Goal: Task Accomplishment & Management: Manage account settings

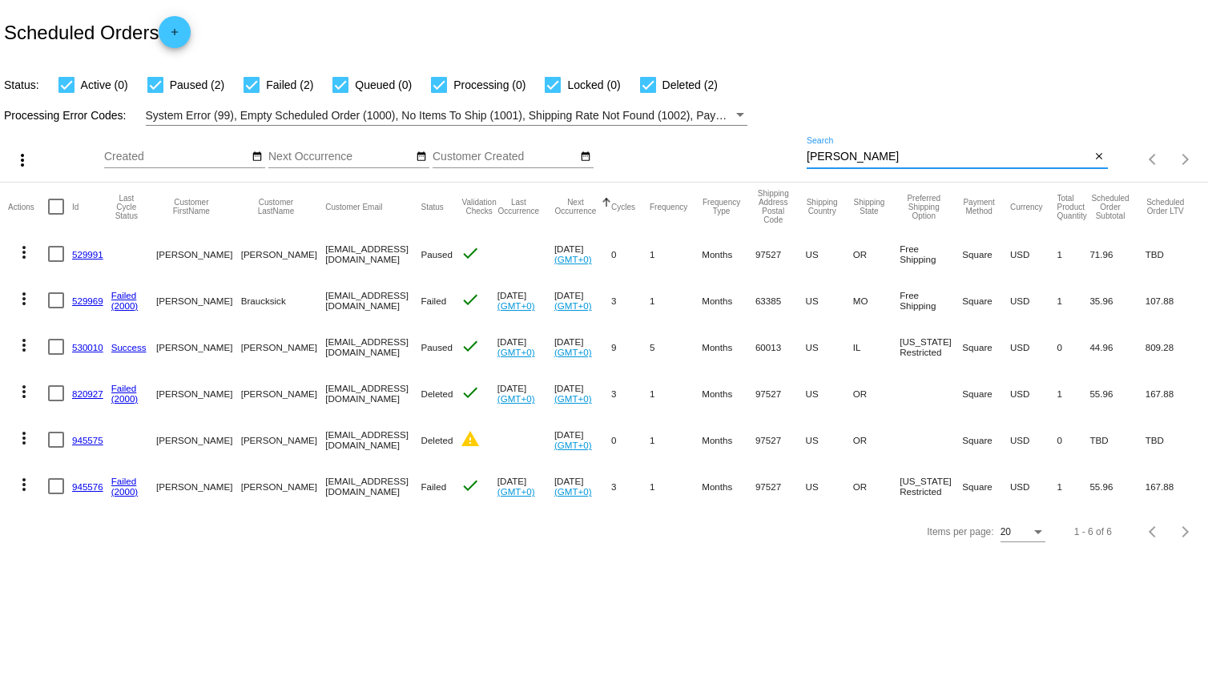
drag, startPoint x: 881, startPoint y: 156, endPoint x: 513, endPoint y: 180, distance: 369.3
click at [514, 180] on div "more_vert Sep Jan Feb Mar [DATE]" at bounding box center [604, 154] width 1208 height 57
paste input "[PERSON_NAME]"
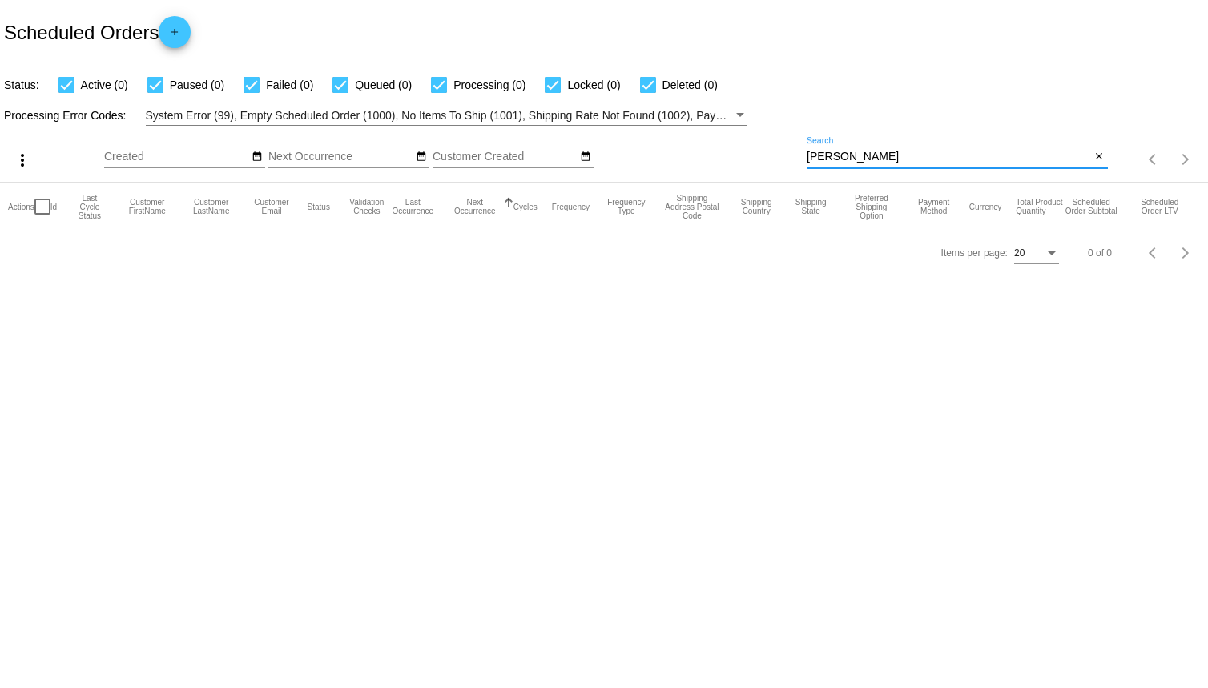
drag, startPoint x: 840, startPoint y: 155, endPoint x: 746, endPoint y: 167, distance: 94.6
click at [752, 167] on div "more_vert Sep Jan Feb Mar [DATE]" at bounding box center [604, 154] width 1208 height 57
type input "[PERSON_NAME]"
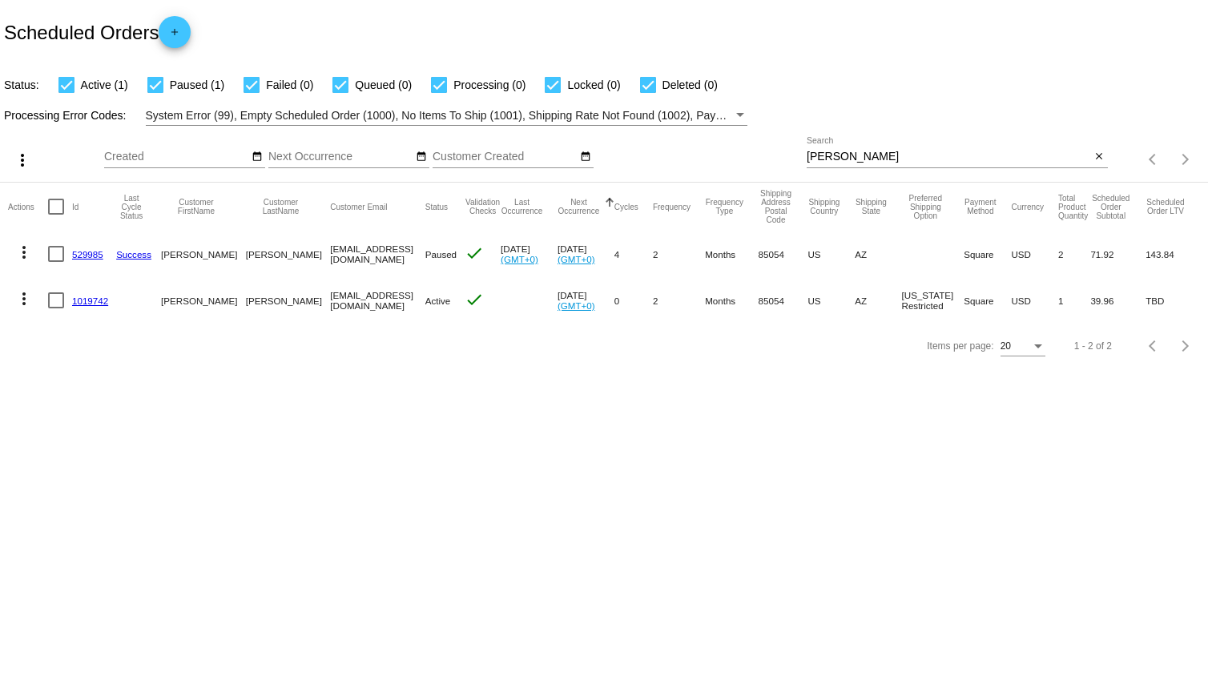
click at [91, 297] on link "1019742" at bounding box center [90, 301] width 36 height 10
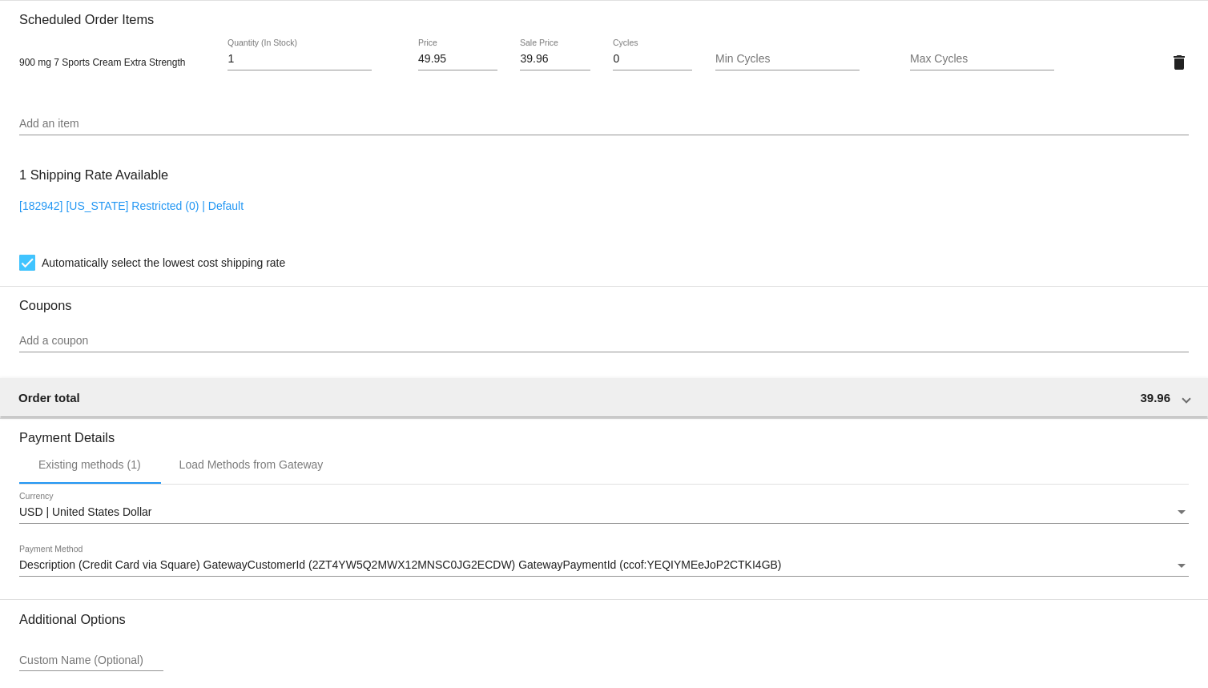
scroll to position [958, 0]
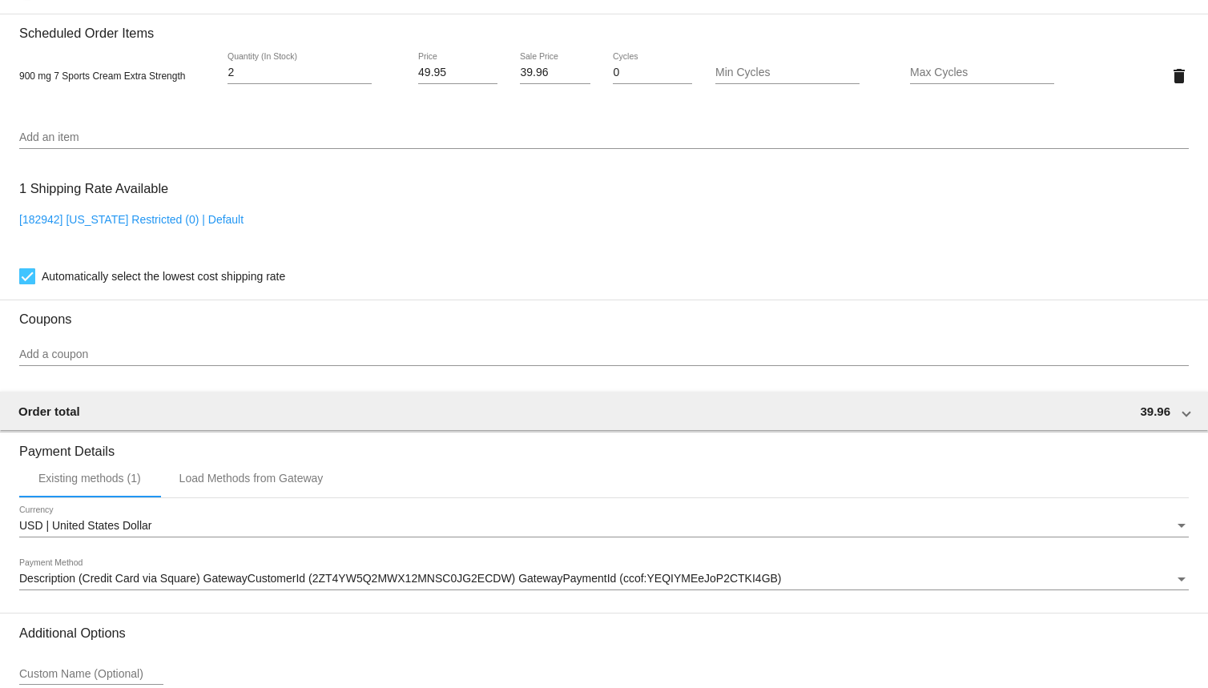
type input "2"
click at [361, 76] on input "2" at bounding box center [300, 72] width 144 height 13
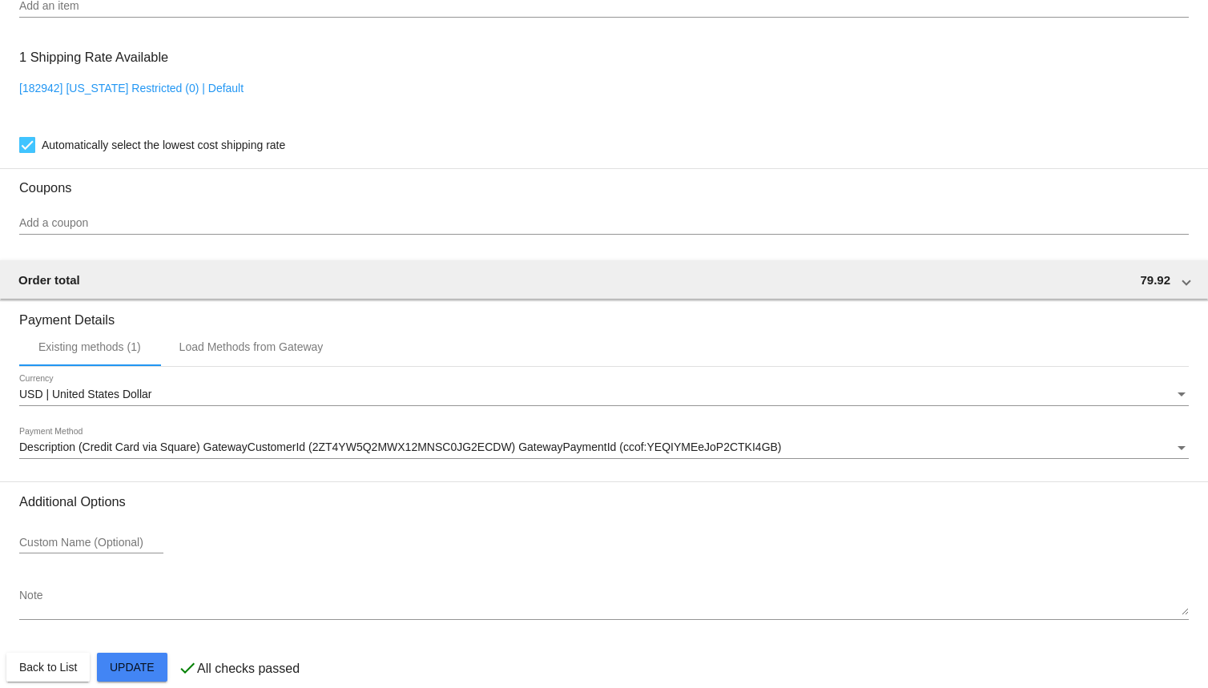
scroll to position [1118, 0]
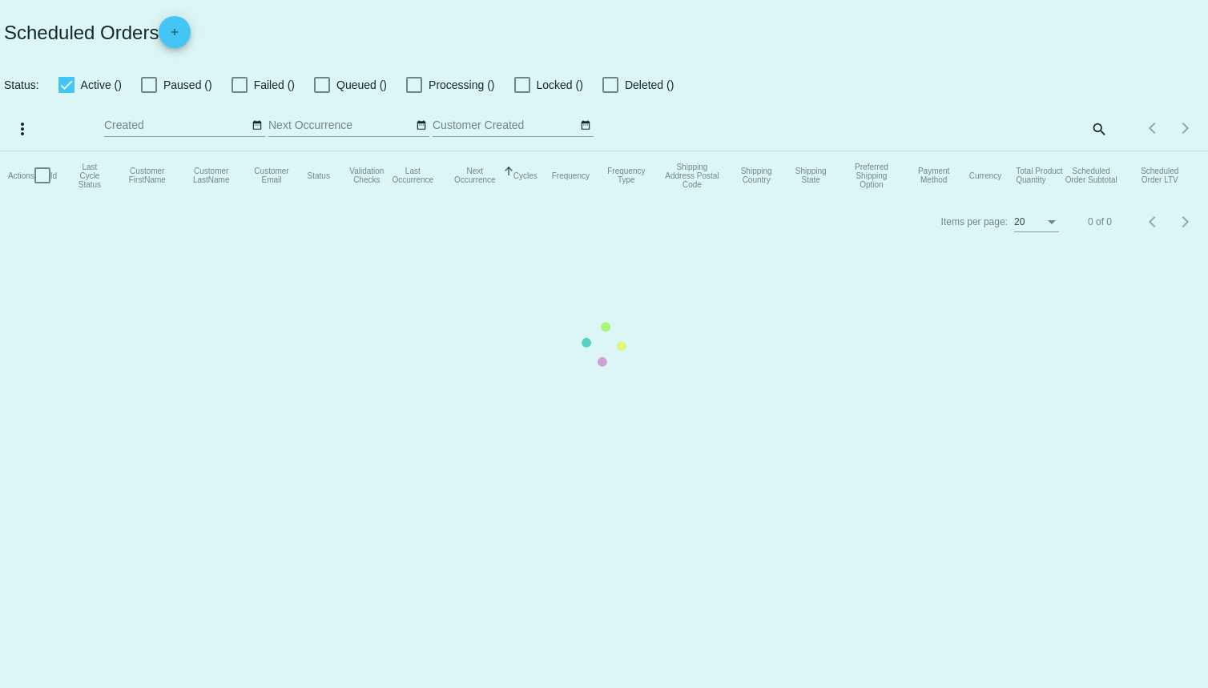
checkbox input "true"
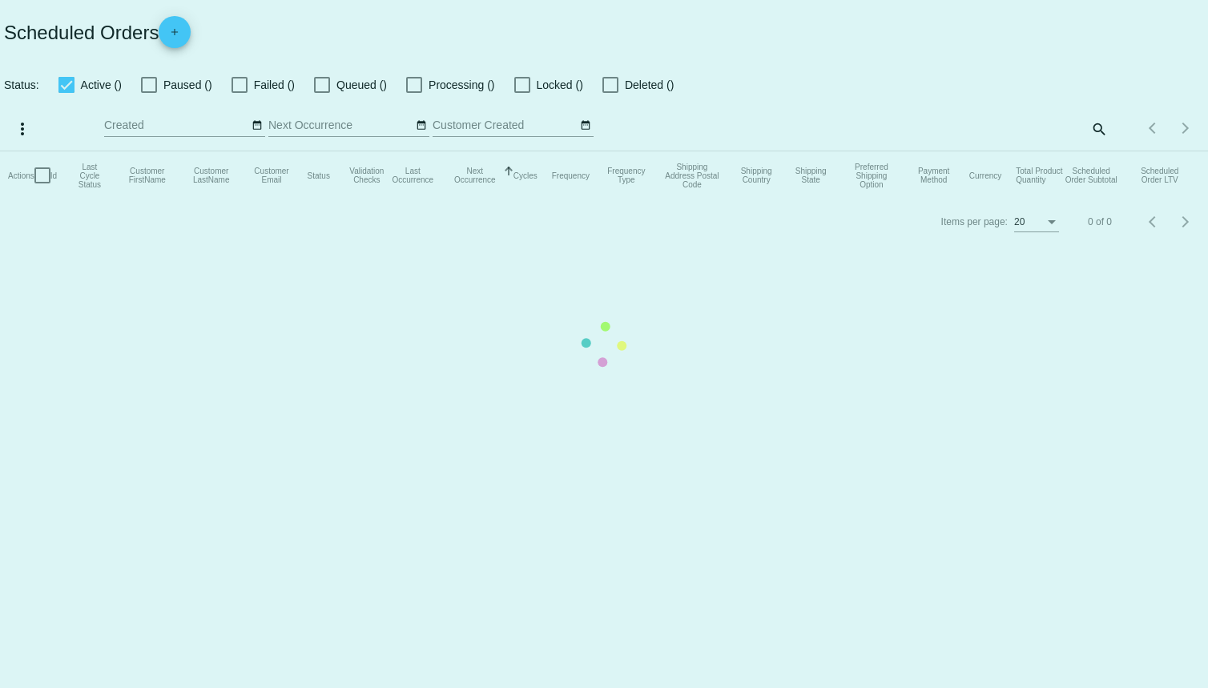
checkbox input "true"
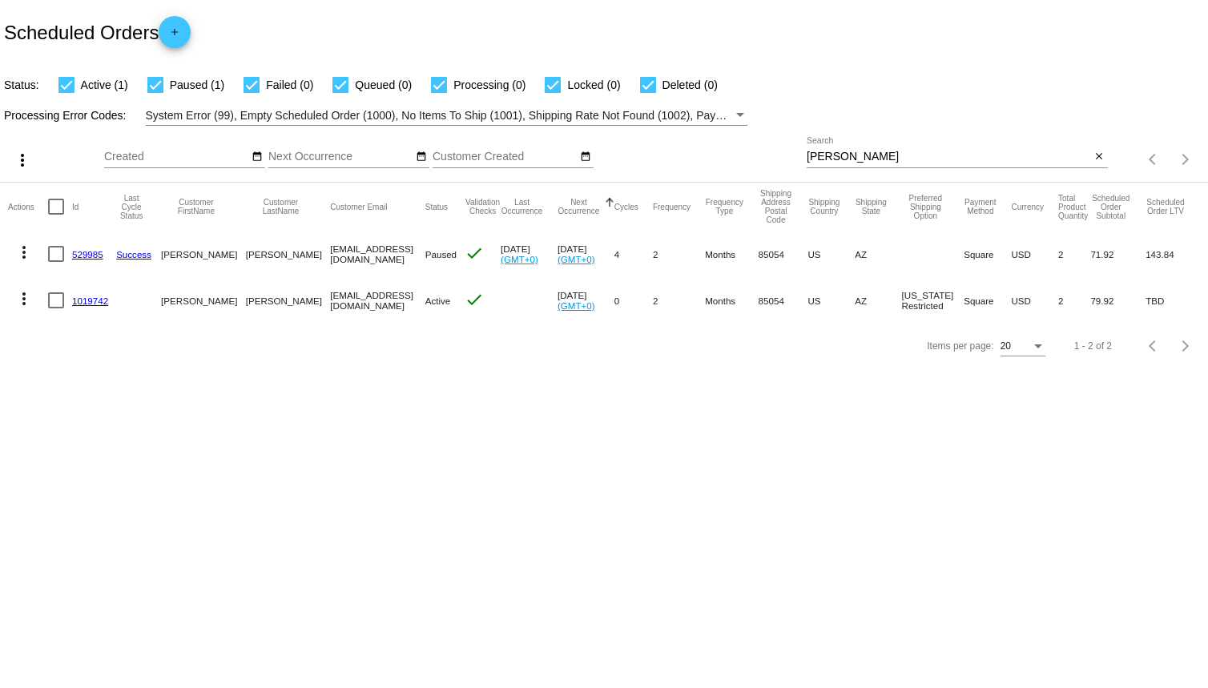
click at [89, 301] on link "1019742" at bounding box center [90, 301] width 36 height 10
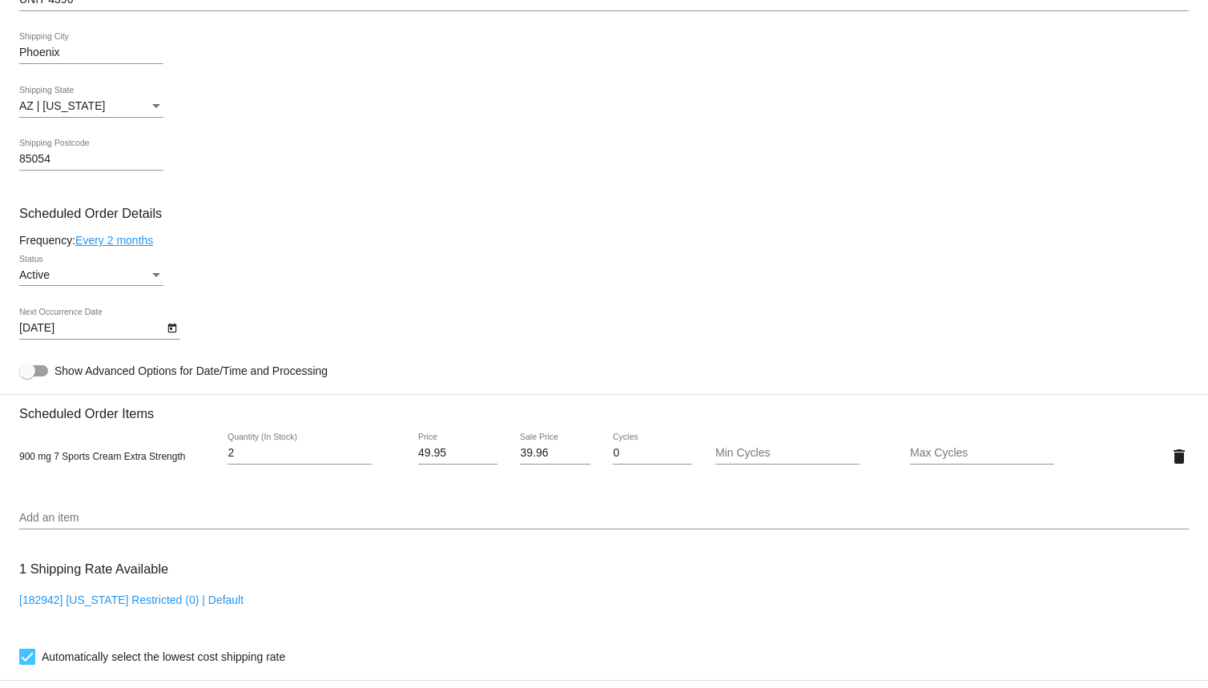
scroll to position [572, 0]
